Goal: Navigation & Orientation: Find specific page/section

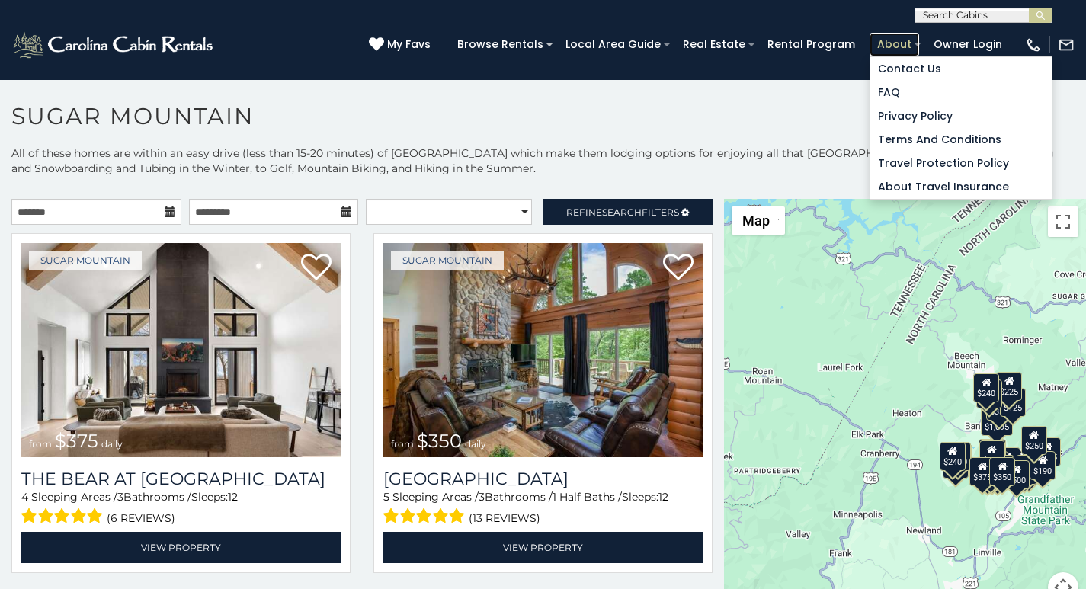
click at [906, 38] on link "About" at bounding box center [895, 45] width 50 height 24
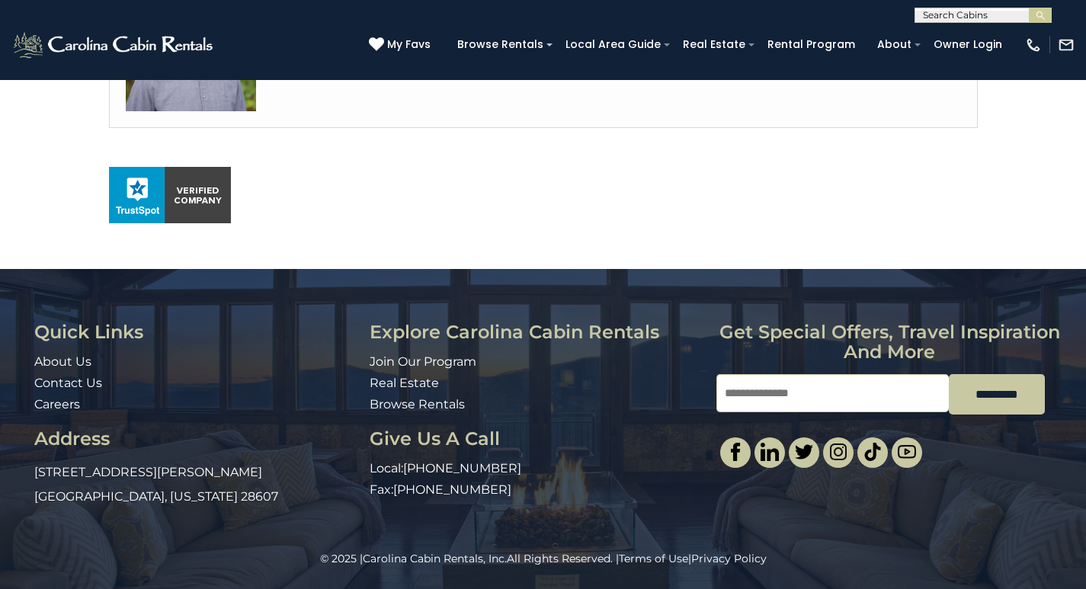
scroll to position [925, 0]
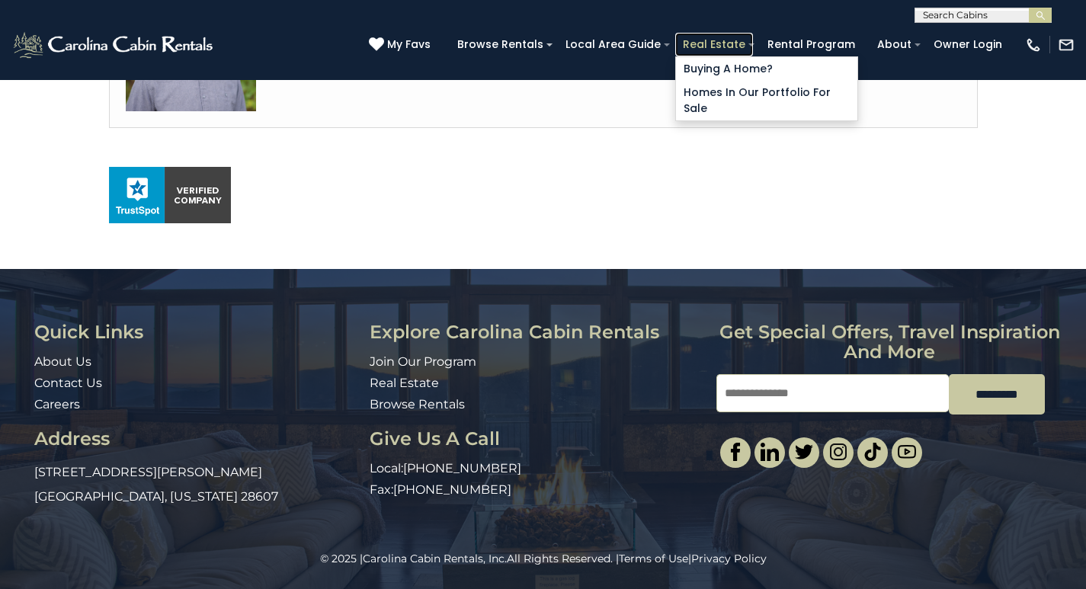
click at [743, 39] on link "Real Estate" at bounding box center [714, 45] width 78 height 24
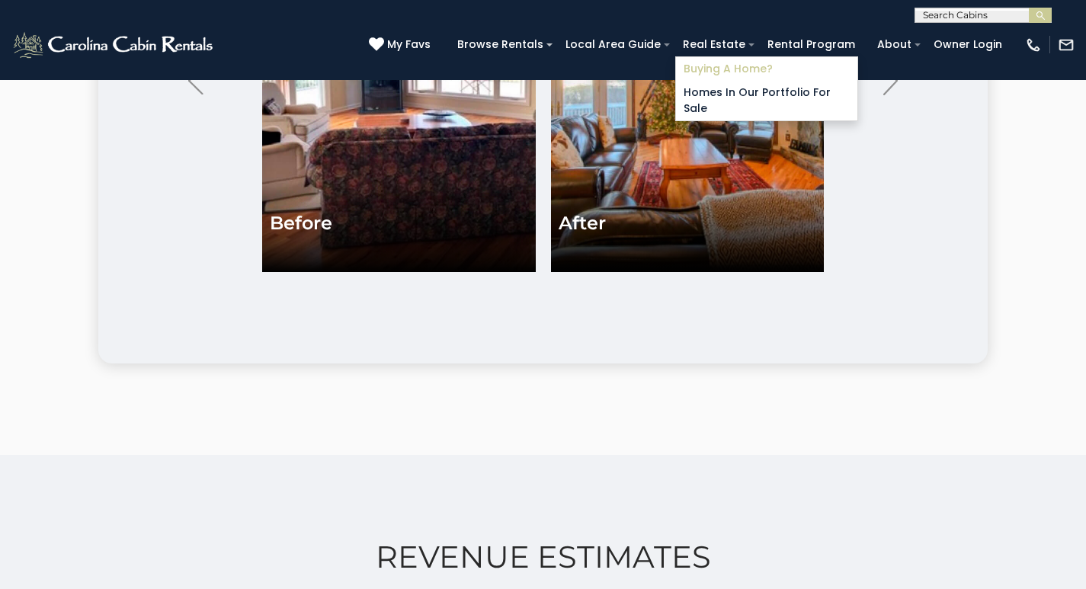
scroll to position [3621, 0]
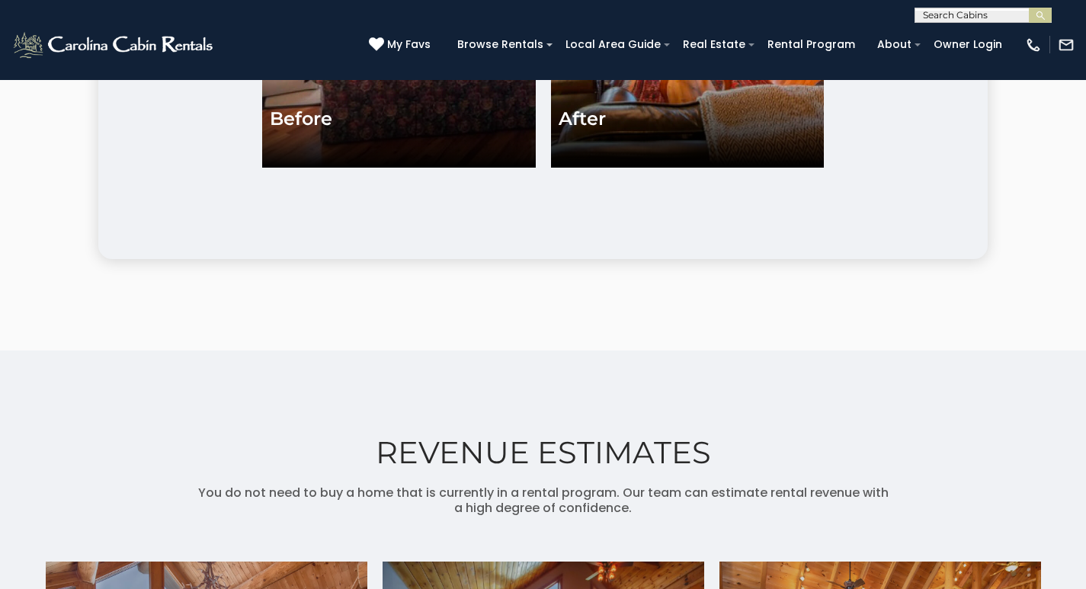
click at [945, 38] on link "Owner Login" at bounding box center [968, 45] width 84 height 24
